Goal: Complete application form

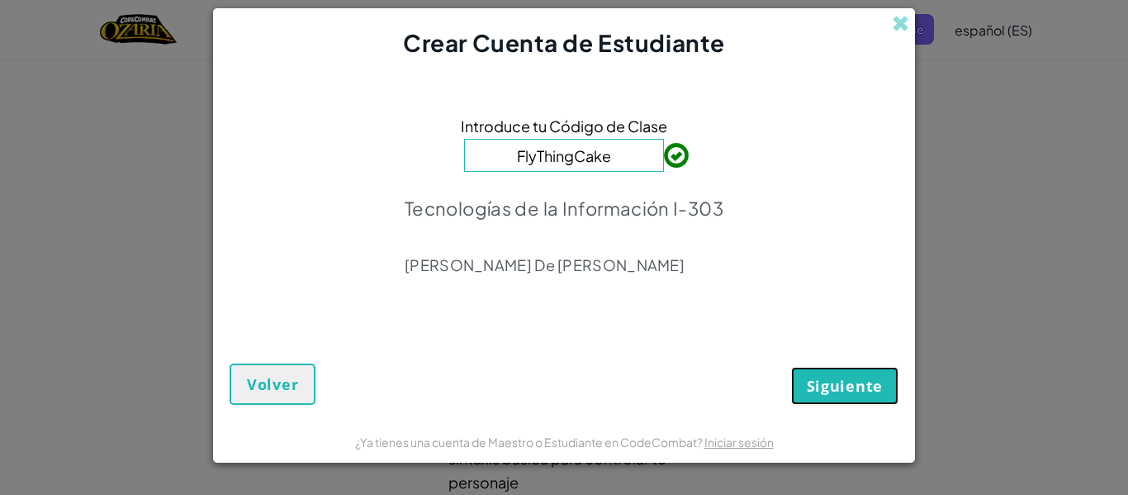
click at [832, 382] on font "Siguiente" at bounding box center [845, 386] width 76 height 20
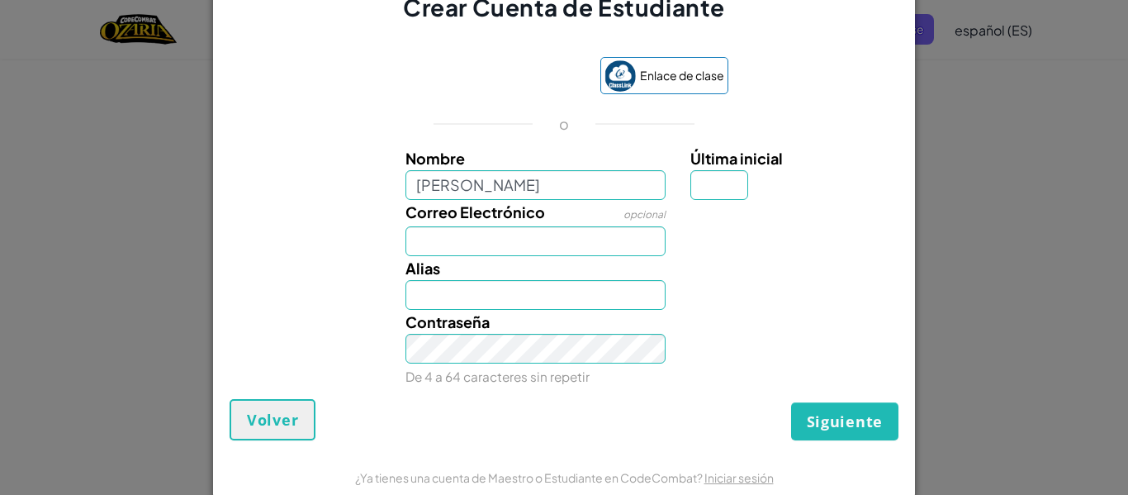
type input "[PERSON_NAME]"
click at [587, 235] on input "Correo Electrónico" at bounding box center [536, 241] width 261 height 30
type input "[EMAIL_ADDRESS][DOMAIN_NAME]"
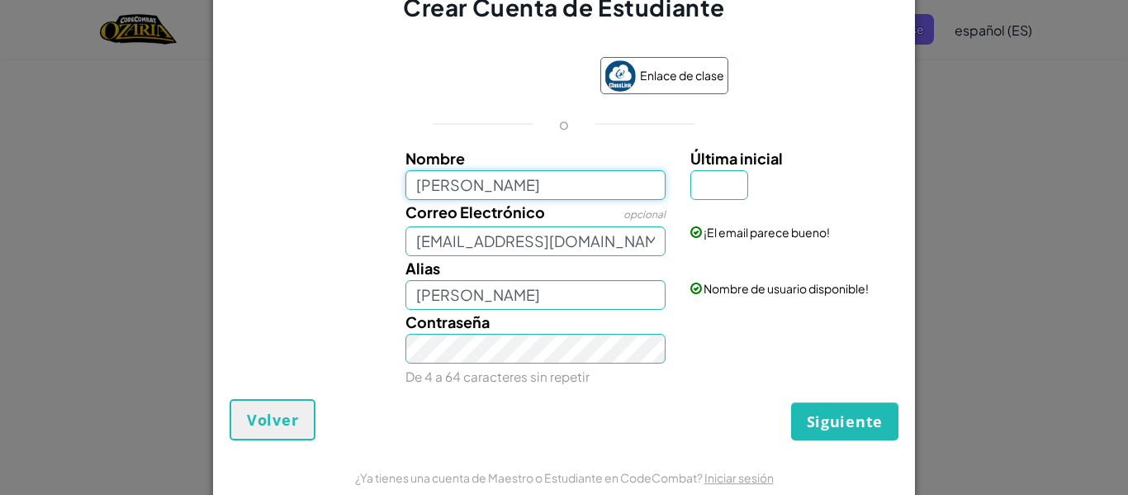
click at [562, 175] on input "[PERSON_NAME]" at bounding box center [536, 185] width 261 height 30
type input "[PERSON_NAME]"
click at [515, 367] on div "Contraseña De 4 a 64 caracteres sin repetir" at bounding box center [536, 349] width 286 height 78
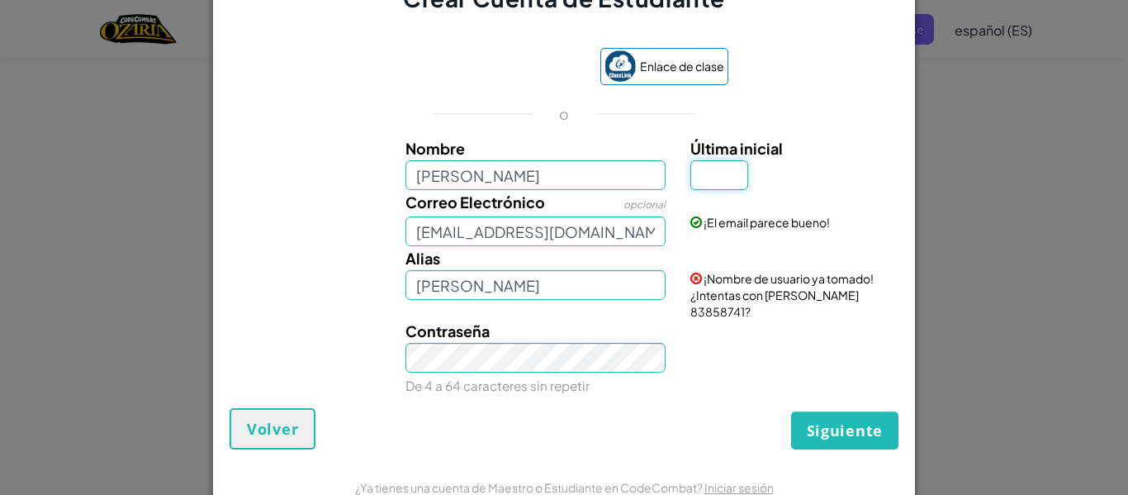
click at [698, 188] on input "Última inicial" at bounding box center [720, 175] width 58 height 30
type input "a"
type input "A"
type input "[PERSON_NAME]"
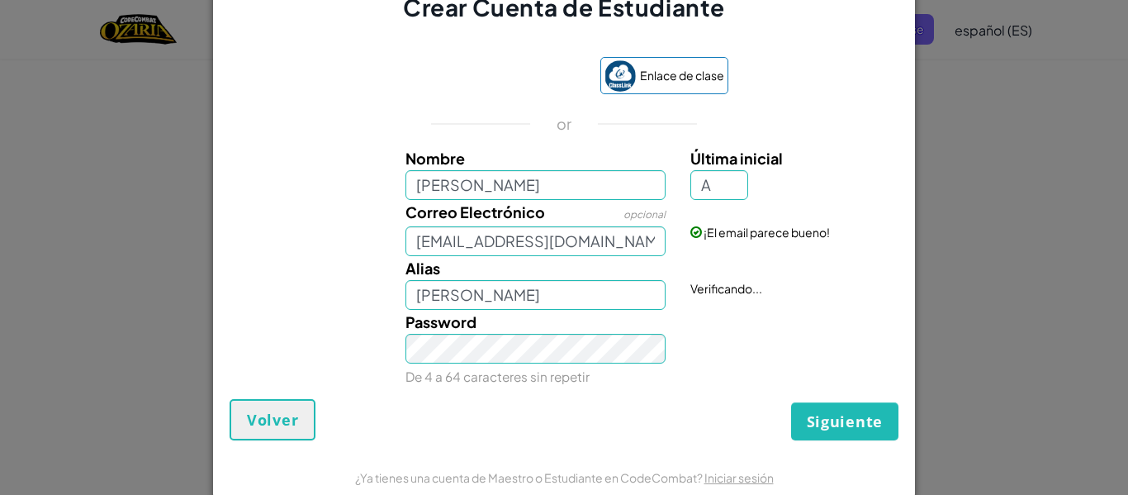
click at [833, 401] on div "Siguiente Volver" at bounding box center [564, 419] width 669 height 41
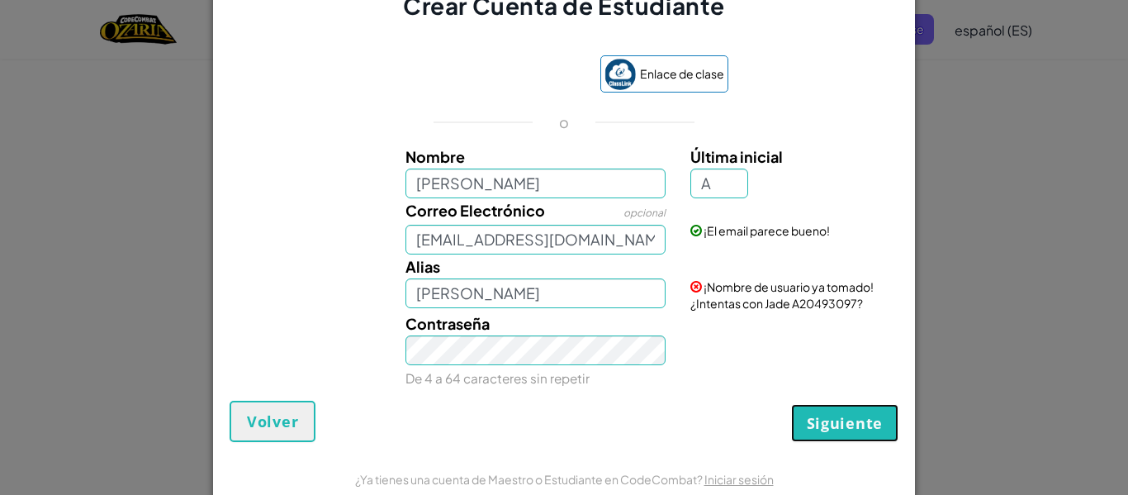
click at [828, 411] on button "Siguiente" at bounding box center [844, 423] width 107 height 38
click at [828, 411] on font "Crear una cuenta" at bounding box center [813, 421] width 139 height 20
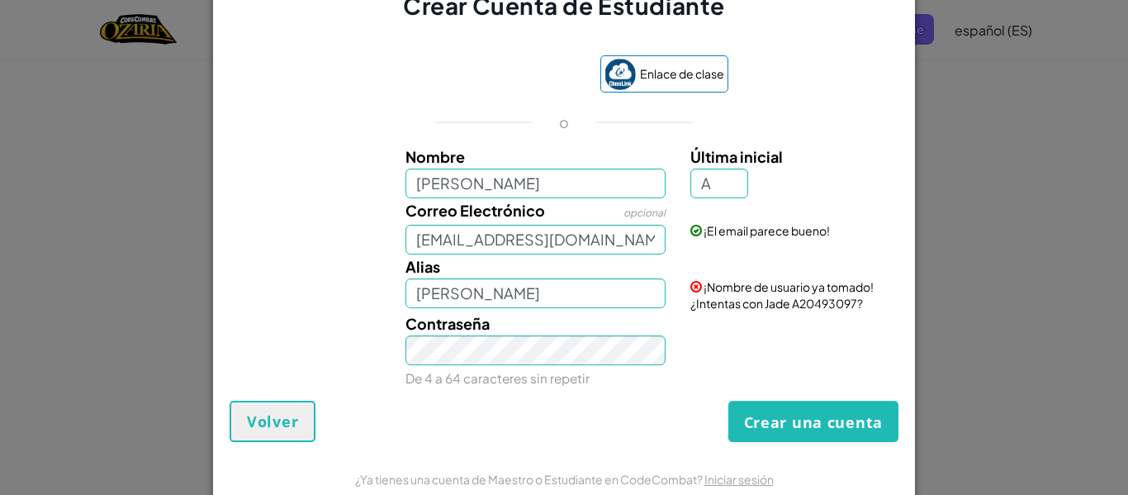
click at [709, 304] on font "¡Nombre de usuario ya tomado! ¿Intentas con Jade A20493097?" at bounding box center [782, 294] width 183 height 31
click at [785, 418] on font "Crear una cuenta" at bounding box center [813, 423] width 139 height 20
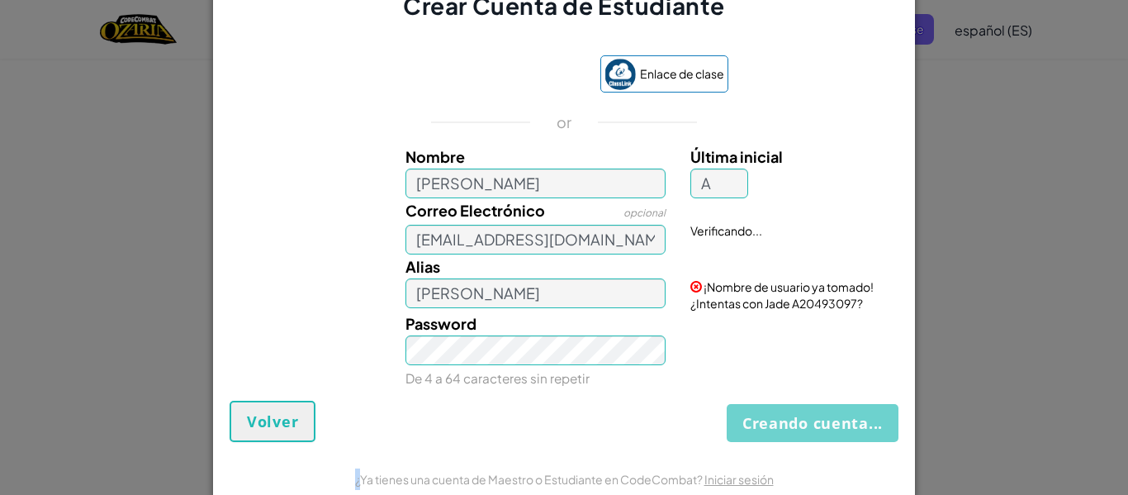
click at [785, 418] on div "Creando cuenta... Volver" at bounding box center [564, 421] width 669 height 41
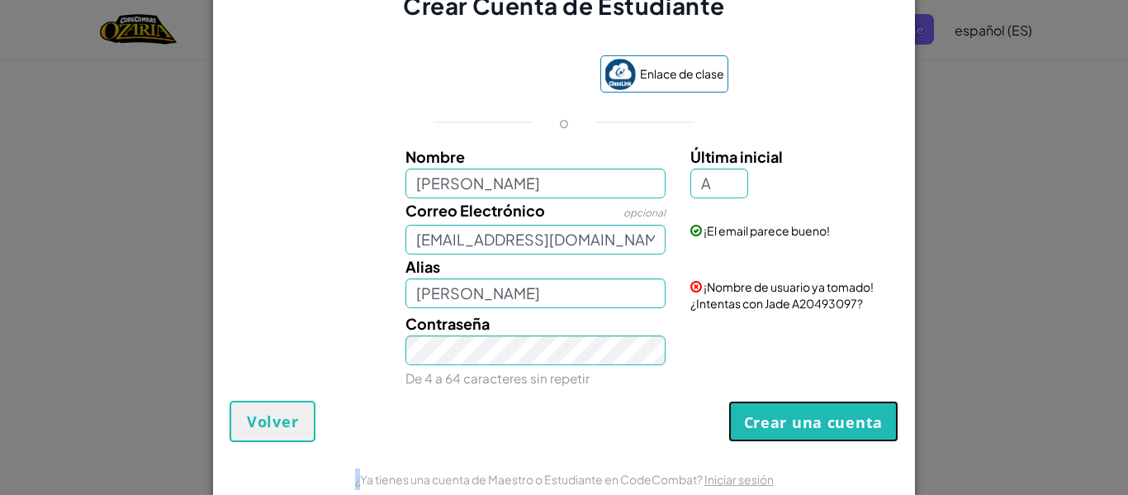
click at [785, 418] on font "Crear una cuenta" at bounding box center [813, 423] width 139 height 20
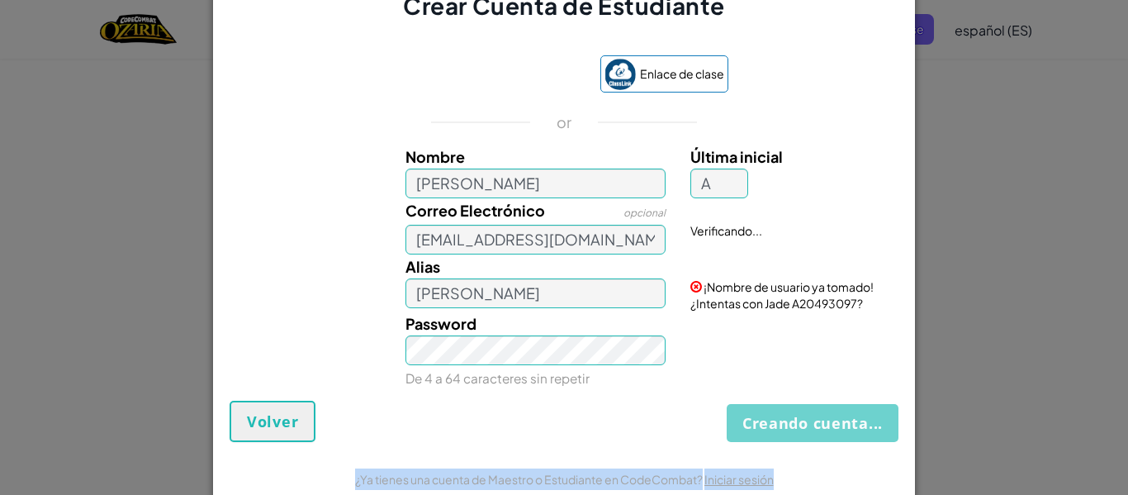
click at [785, 418] on div "Creando cuenta... Volver" at bounding box center [564, 421] width 669 height 41
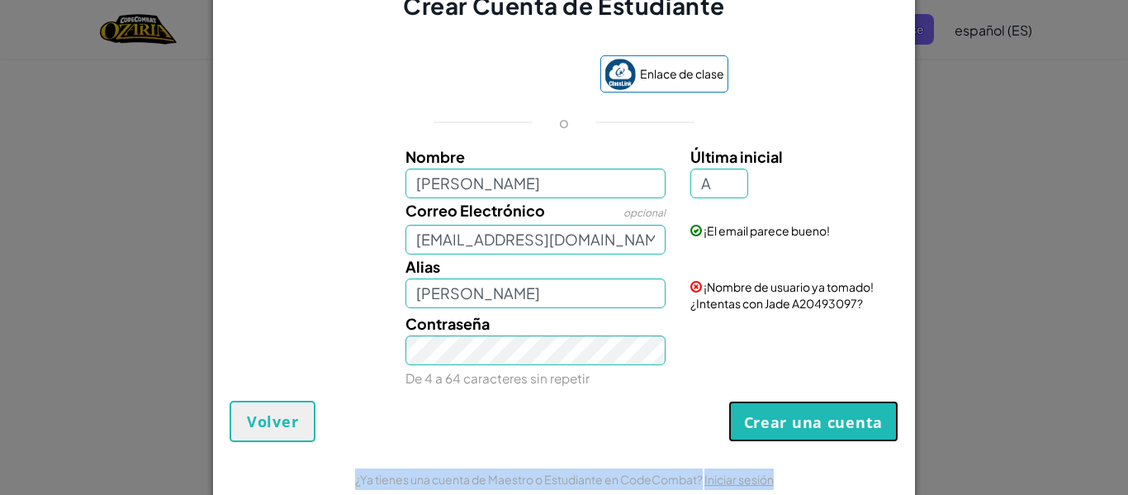
click at [785, 418] on font "Crear una cuenta" at bounding box center [813, 423] width 139 height 20
click at [729, 427] on button "Crear una cuenta" at bounding box center [814, 421] width 170 height 40
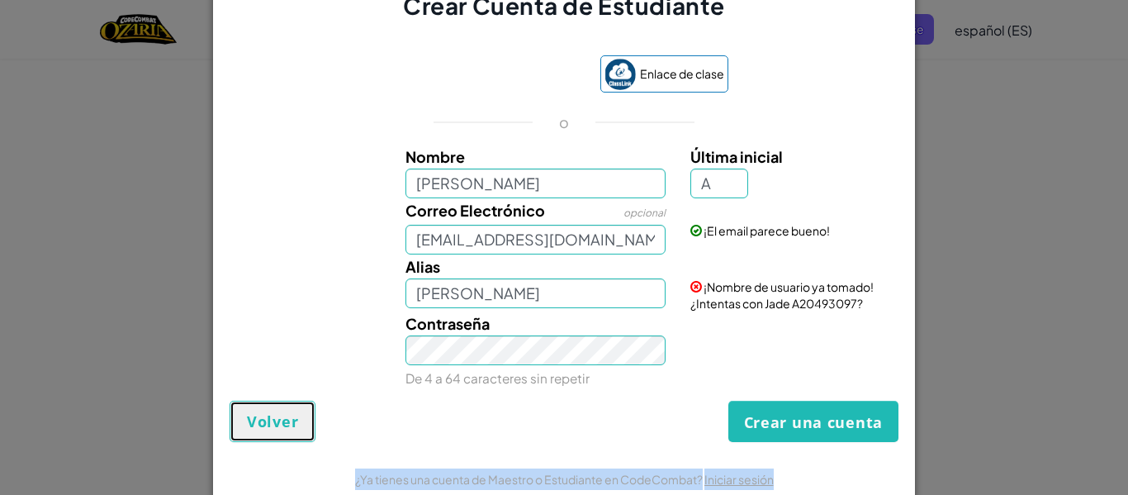
click at [258, 421] on font "Volver" at bounding box center [272, 421] width 51 height 20
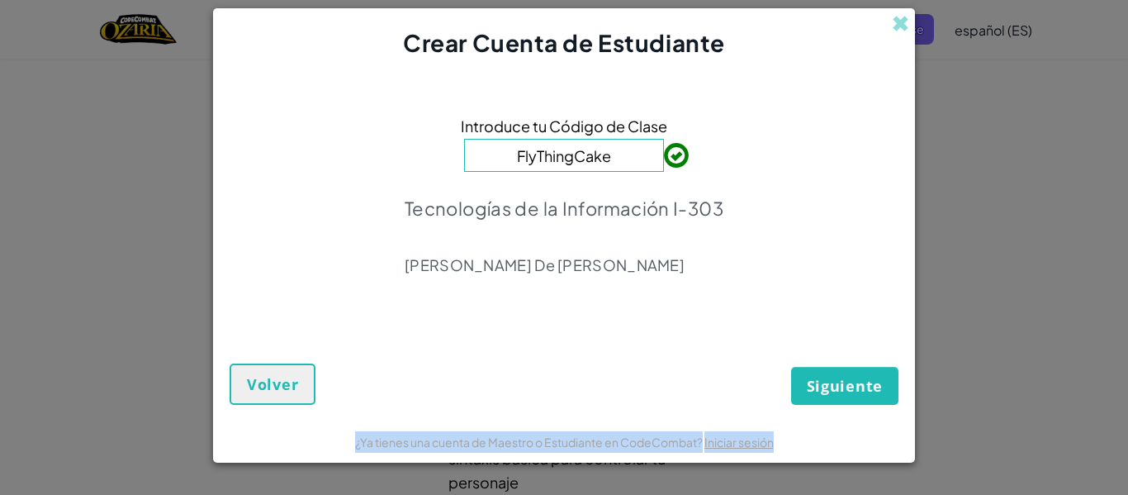
click at [257, 421] on div "¿Ya tienes una cuenta de Maestro o Estudiante en CodeCombat? Iniciar sesión" at bounding box center [564, 441] width 702 height 41
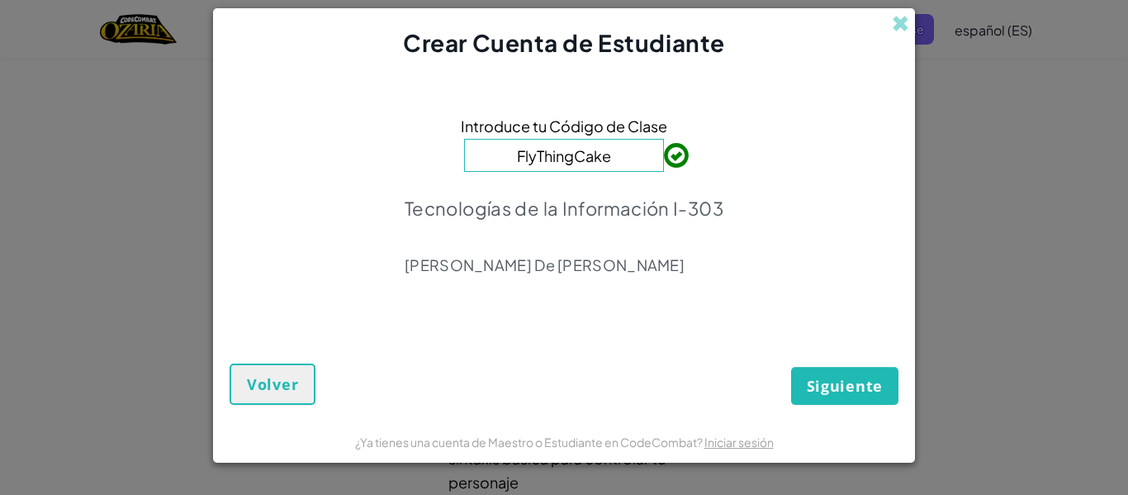
click at [609, 161] on input "FlyThingCake" at bounding box center [564, 155] width 200 height 33
click at [625, 254] on div "Tecnologías de la Información I-303 [PERSON_NAME] De [PERSON_NAME]" at bounding box center [564, 236] width 319 height 102
